Goal: Navigation & Orientation: Find specific page/section

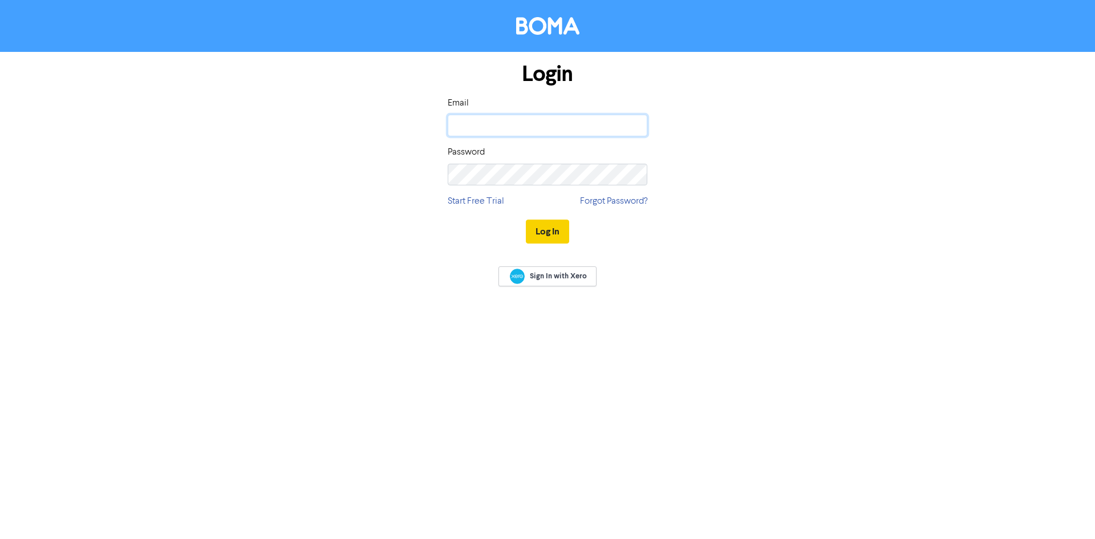
type input "[PERSON_NAME][EMAIL_ADDRESS][PERSON_NAME][DOMAIN_NAME]"
click at [552, 230] on button "Log In" at bounding box center [547, 231] width 43 height 24
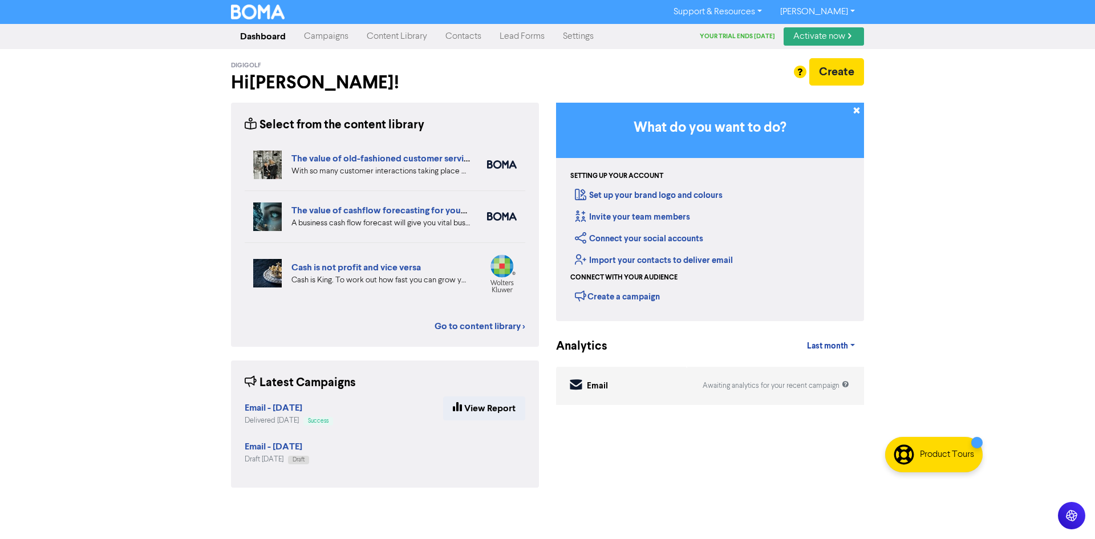
click at [324, 40] on link "Campaigns" at bounding box center [326, 36] width 63 height 23
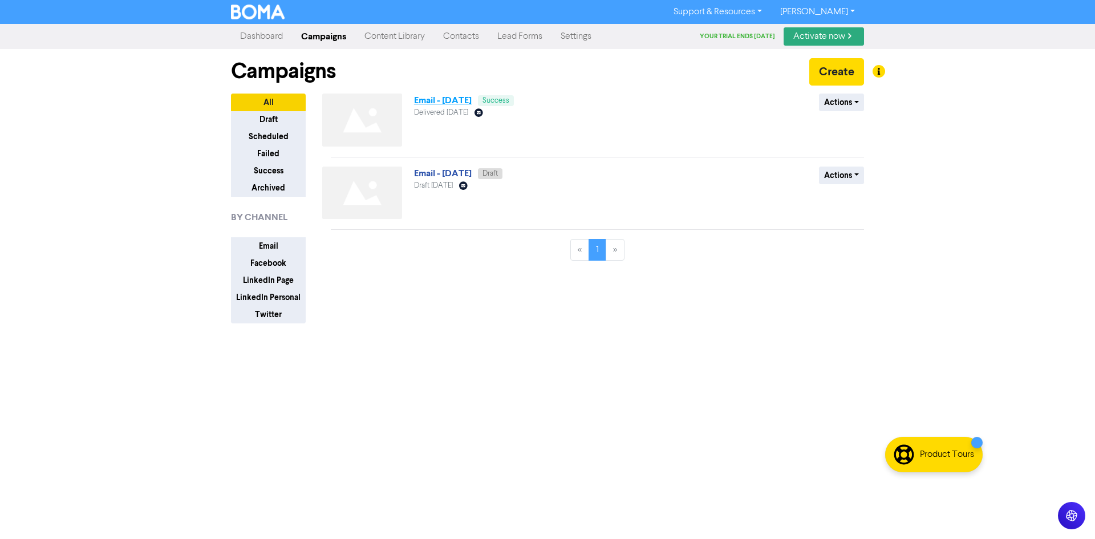
click at [468, 106] on link "Email - [DATE]" at bounding box center [443, 100] width 58 height 11
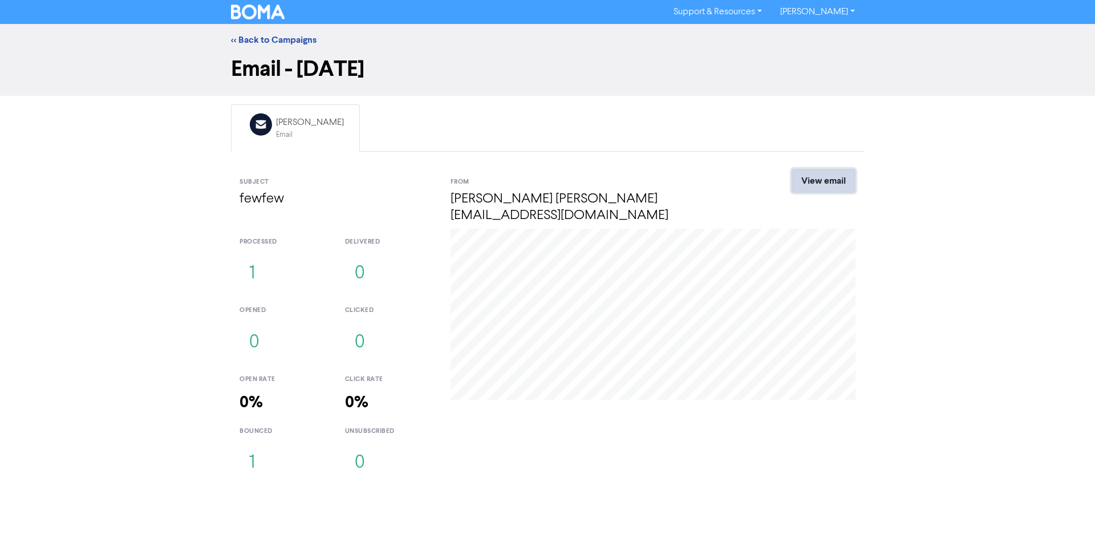
click at [831, 182] on link "View email" at bounding box center [823, 181] width 64 height 24
click at [273, 38] on link "<< Back to Campaigns" at bounding box center [274, 39] width 86 height 11
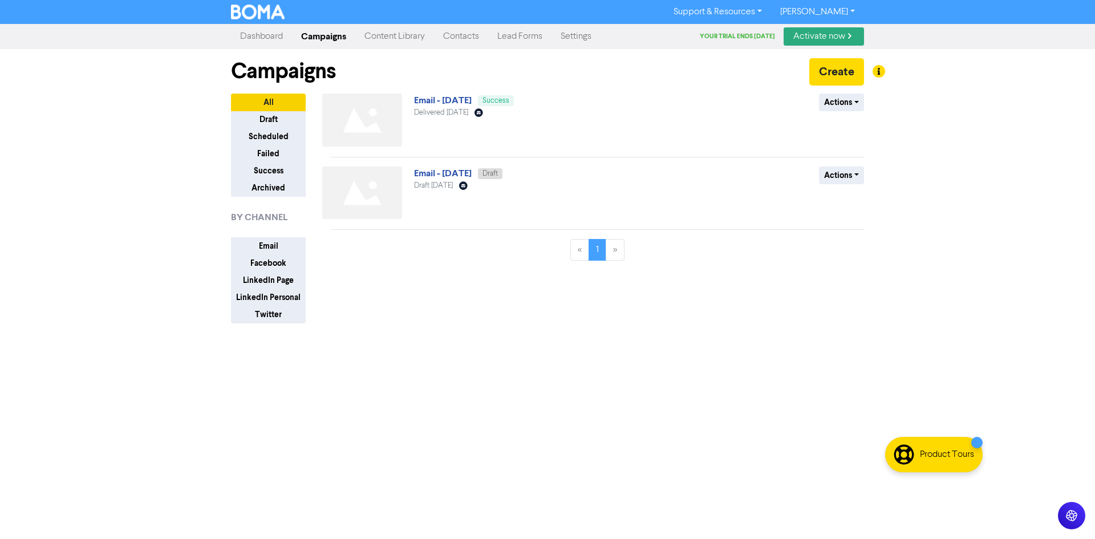
click at [579, 42] on link "Settings" at bounding box center [575, 36] width 49 height 23
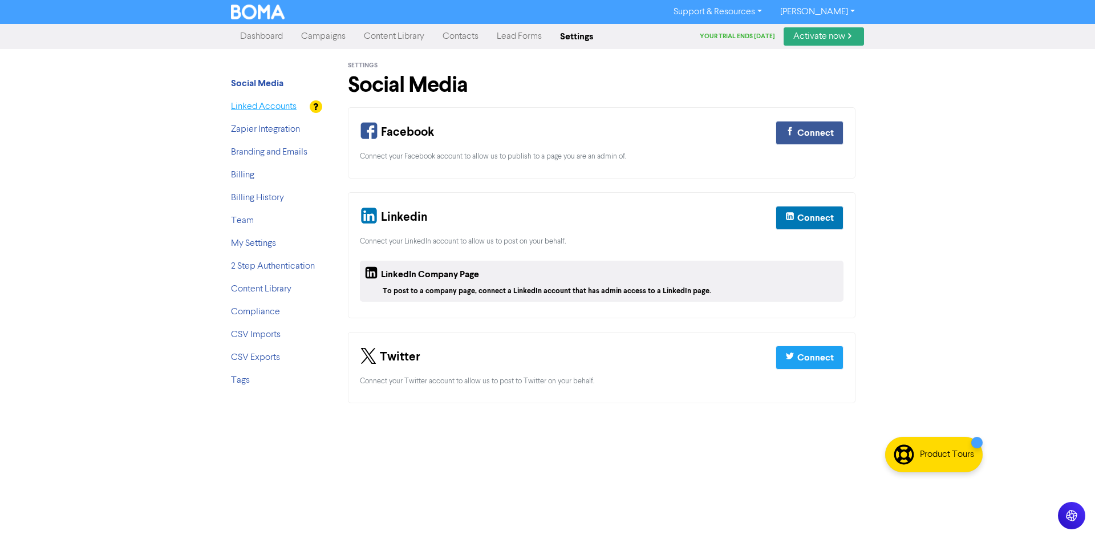
click at [257, 103] on link "Linked Accounts" at bounding box center [264, 106] width 66 height 9
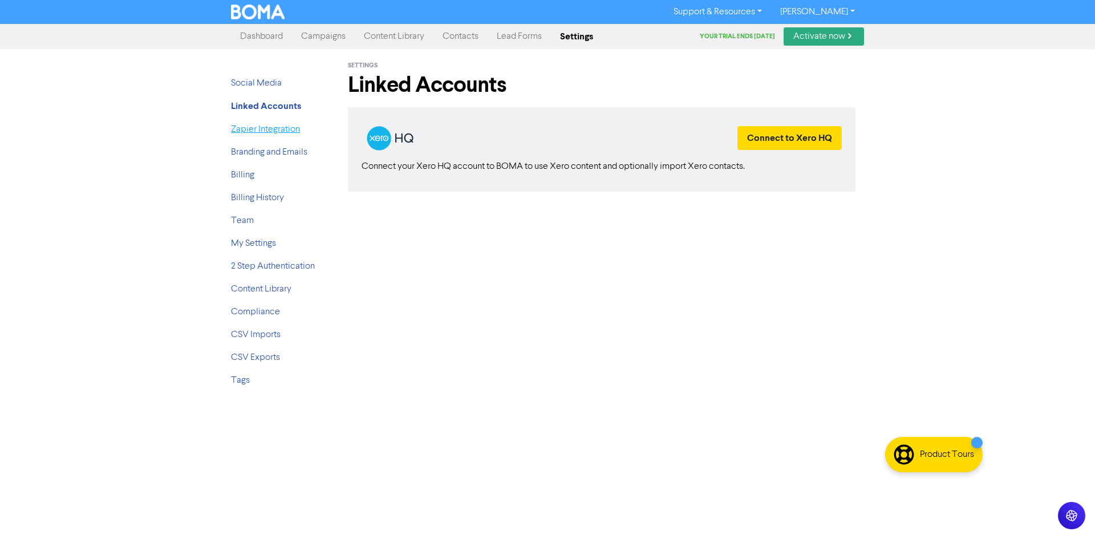
click at [260, 125] on link "Zapier Integration" at bounding box center [265, 129] width 69 height 9
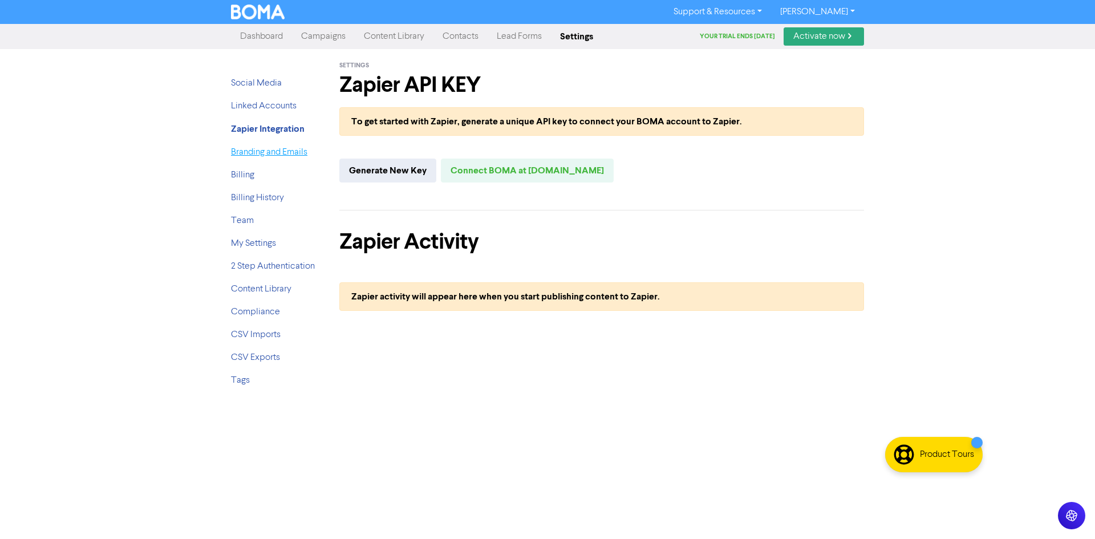
click at [262, 149] on link "Branding and Emails" at bounding box center [269, 152] width 76 height 9
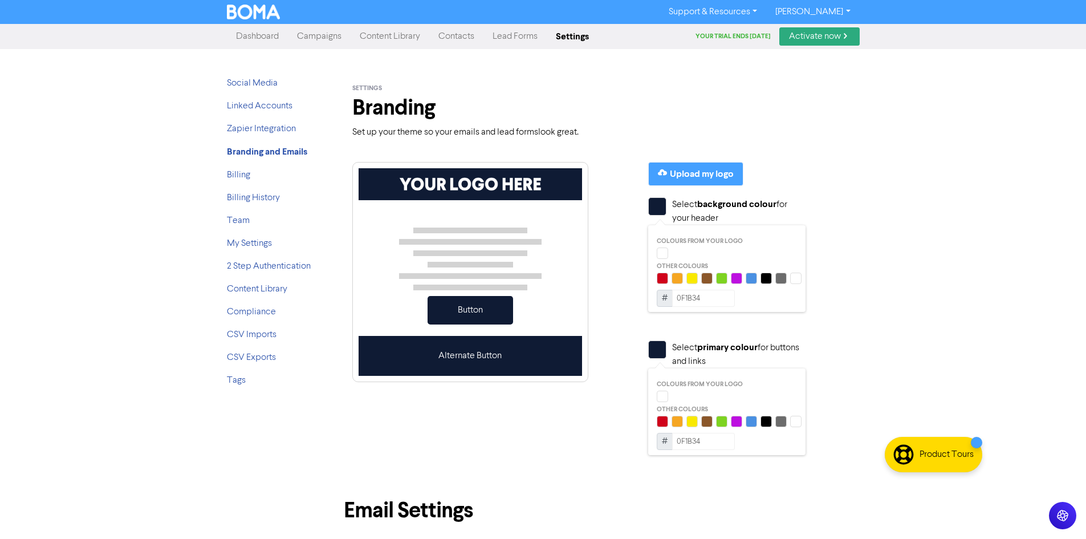
click at [834, 13] on link "[PERSON_NAME]" at bounding box center [812, 12] width 93 height 18
click at [835, 35] on button "Log Out" at bounding box center [812, 34] width 90 height 14
